Goal: Check status: Check status

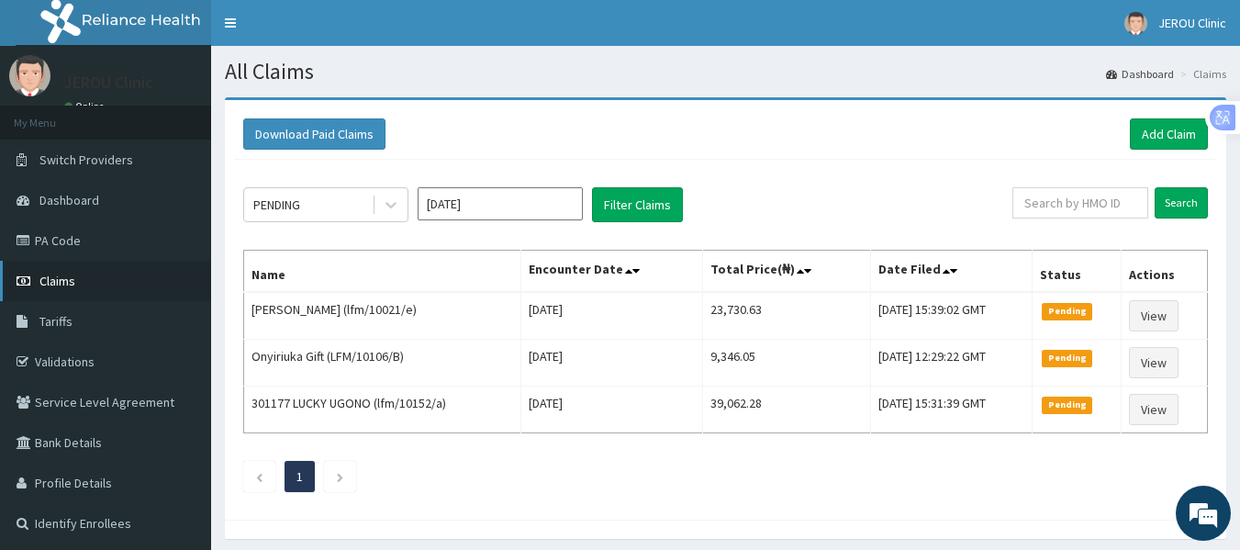
click at [70, 281] on span "Claims" at bounding box center [57, 281] width 36 height 17
click at [1079, 206] on input "text" at bounding box center [1080, 202] width 136 height 31
type input "lfm/10072/b"
click at [1186, 196] on input "Search" at bounding box center [1180, 202] width 53 height 31
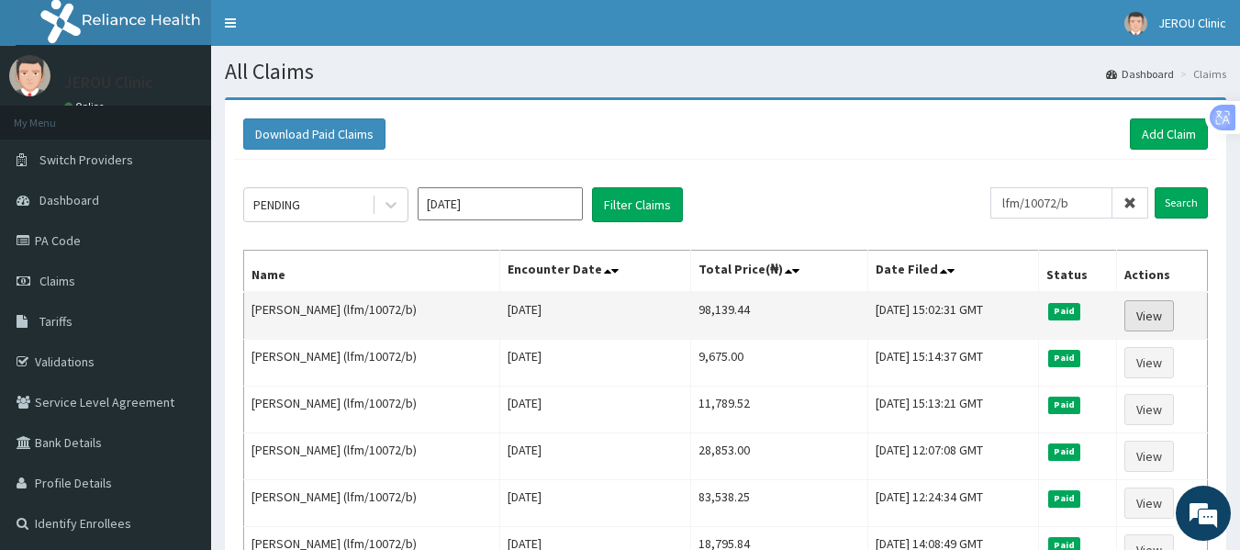
click at [1151, 316] on link "View" at bounding box center [1149, 315] width 50 height 31
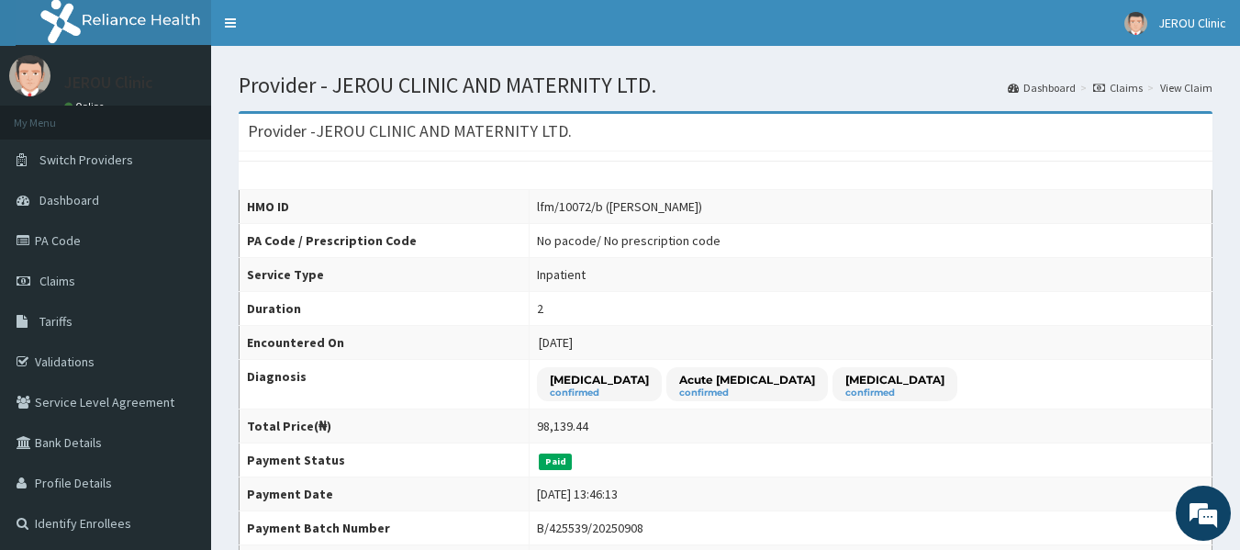
click at [1151, 316] on td "2" at bounding box center [870, 309] width 683 height 34
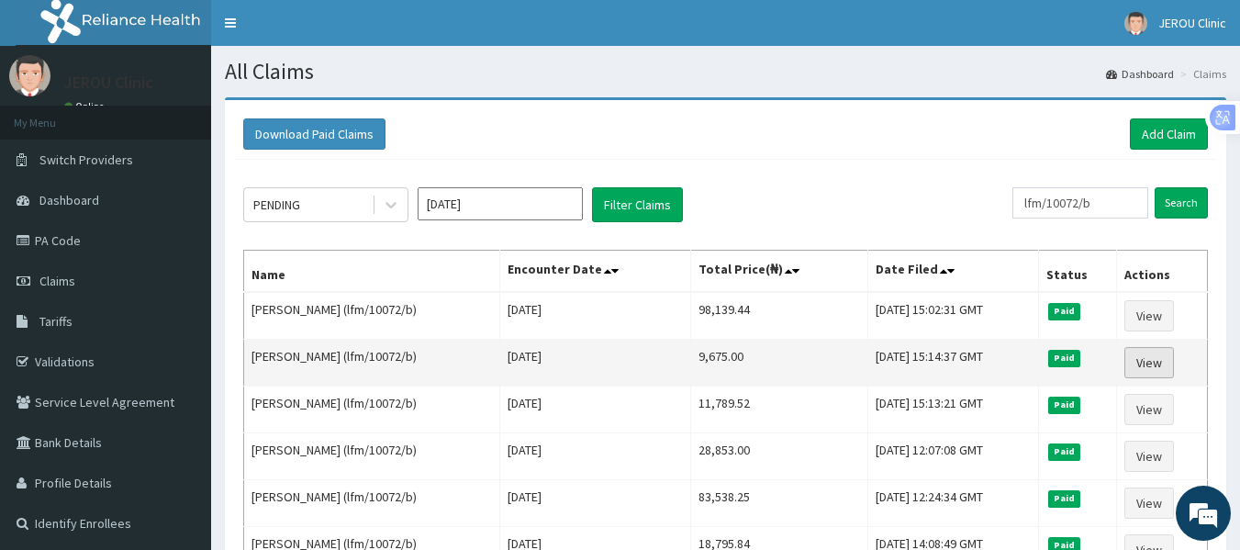
click at [1147, 360] on link "View" at bounding box center [1149, 362] width 50 height 31
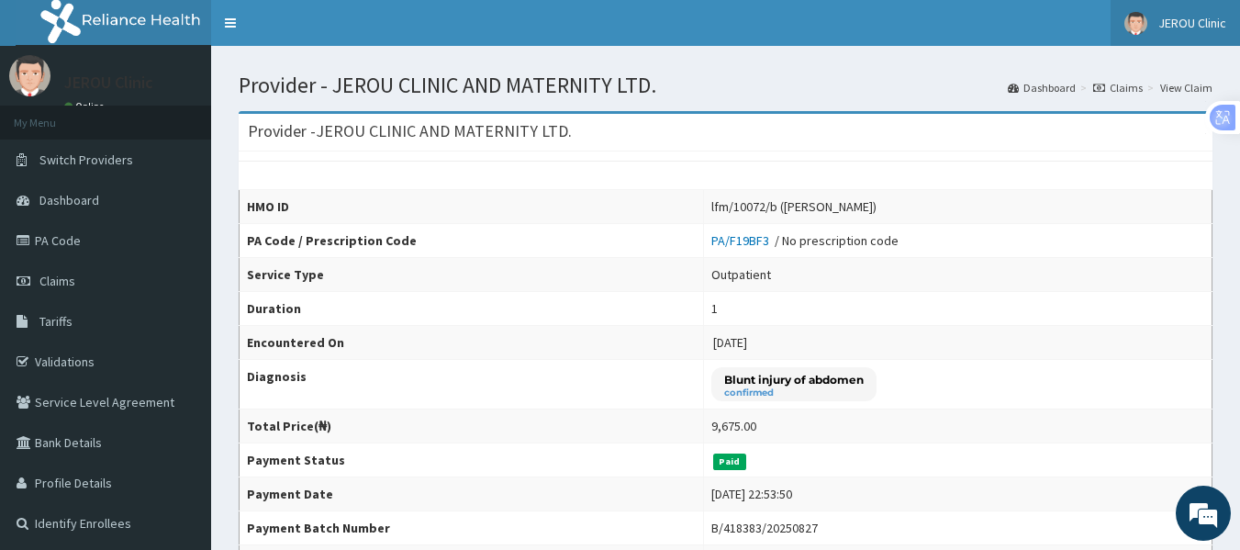
click at [1209, 20] on html "R EL Toggle navigation JEROU Clinic JEROU Clinic - jerouclinic@gmail.com Member…" at bounding box center [620, 559] width 1240 height 1119
